Goal: Information Seeking & Learning: Find contact information

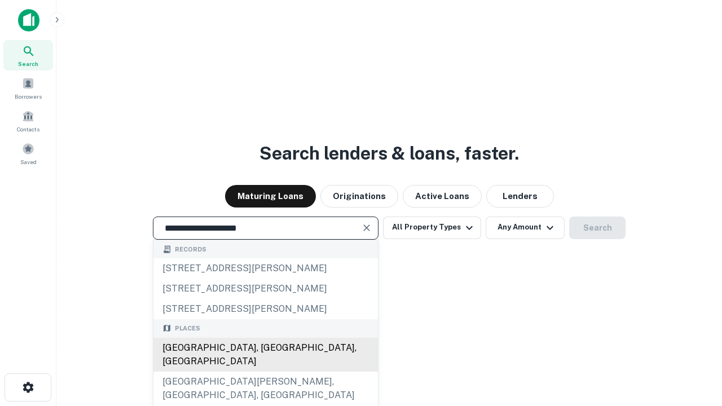
click at [265, 372] on div "Santa Monica, CA, USA" at bounding box center [266, 355] width 225 height 34
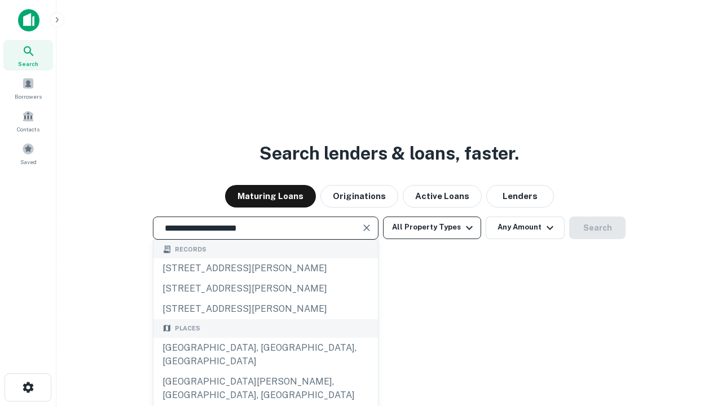
type input "**********"
click at [432, 227] on button "All Property Types" at bounding box center [432, 228] width 98 height 23
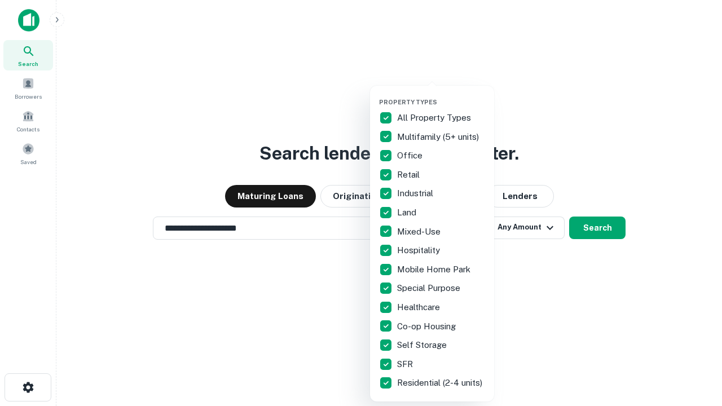
click at [441, 95] on button "button" at bounding box center [441, 95] width 124 height 1
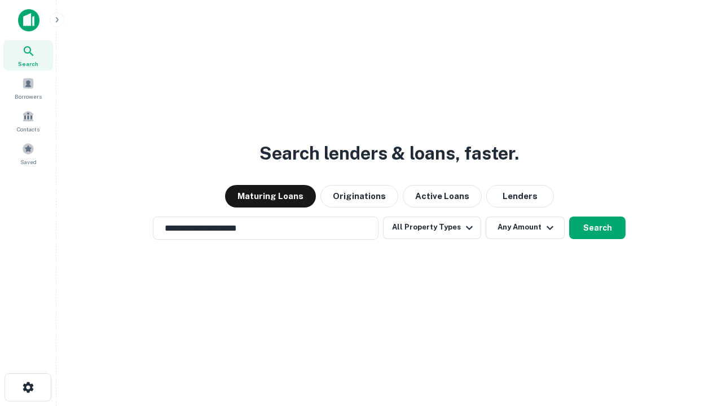
scroll to position [17, 0]
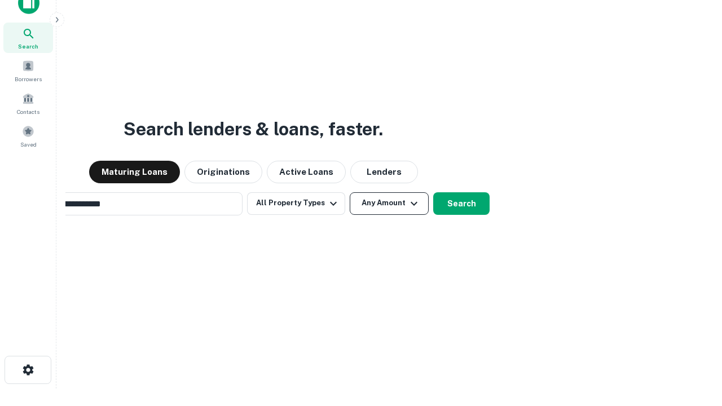
click at [350, 192] on button "Any Amount" at bounding box center [389, 203] width 79 height 23
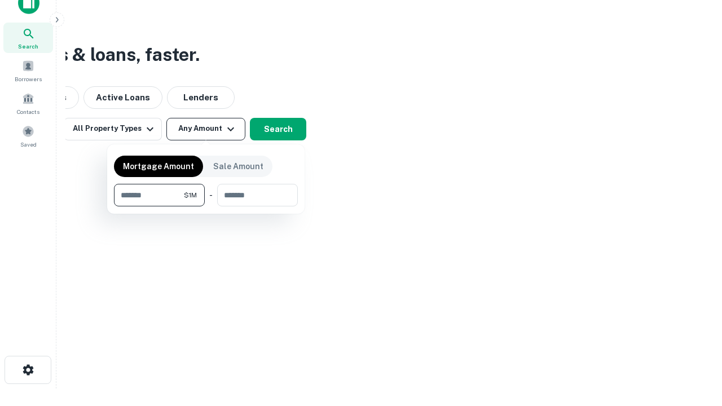
scroll to position [18, 0]
type input "*******"
click at [206, 207] on button "button" at bounding box center [206, 207] width 184 height 1
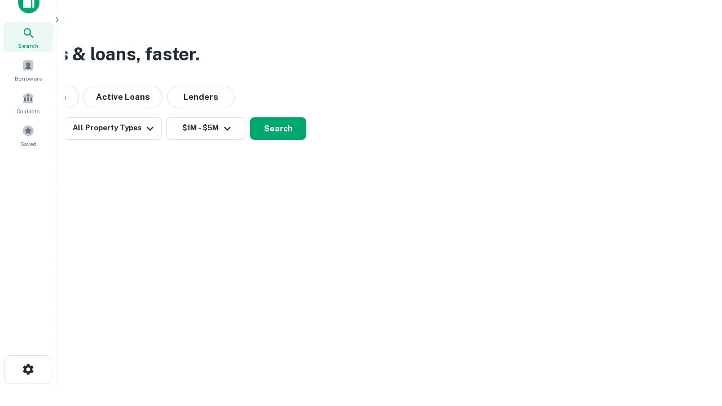
scroll to position [17, 0]
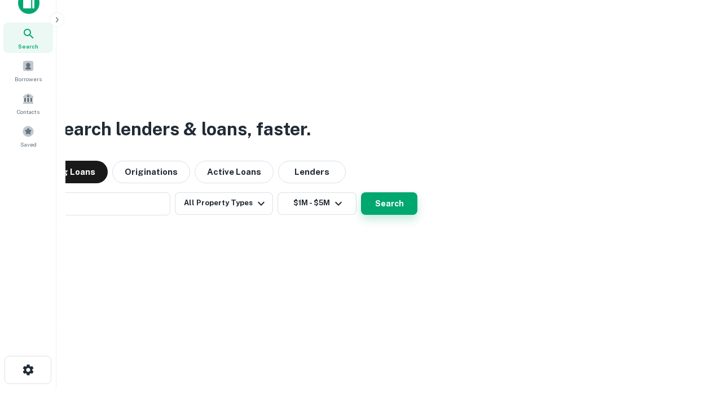
click at [361, 192] on button "Search" at bounding box center [389, 203] width 56 height 23
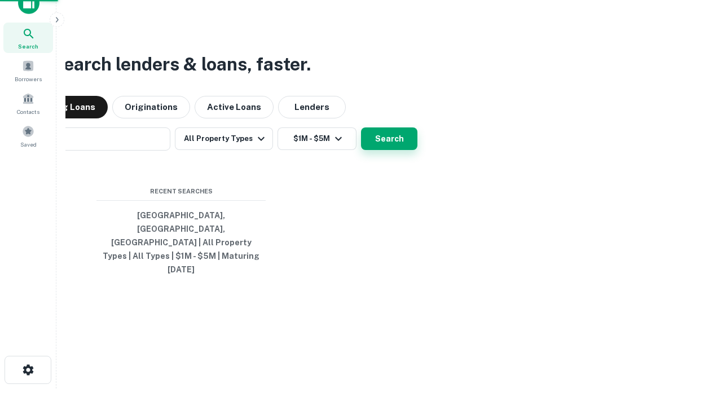
scroll to position [18, 0]
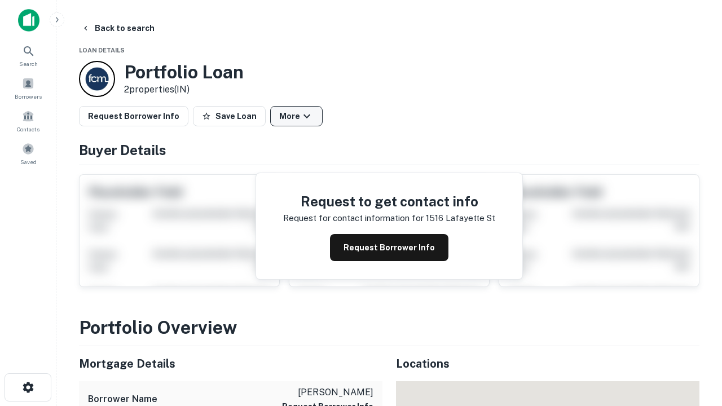
click at [296, 116] on button "More" at bounding box center [296, 116] width 52 height 20
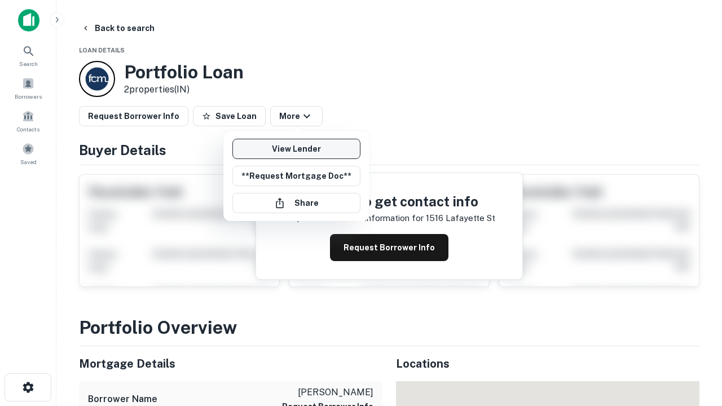
click at [296, 149] on link "View Lender" at bounding box center [297, 149] width 128 height 20
